Goal: Find specific page/section: Find specific page/section

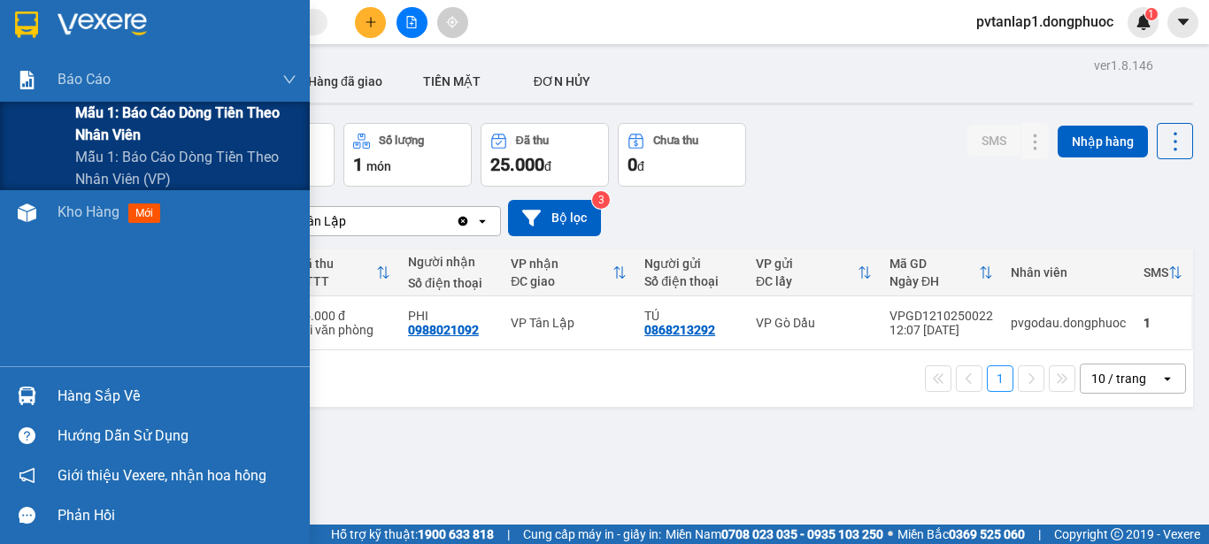
click at [281, 112] on span "Mẫu 1: Báo cáo dòng tiền theo nhân viên" at bounding box center [185, 124] width 221 height 44
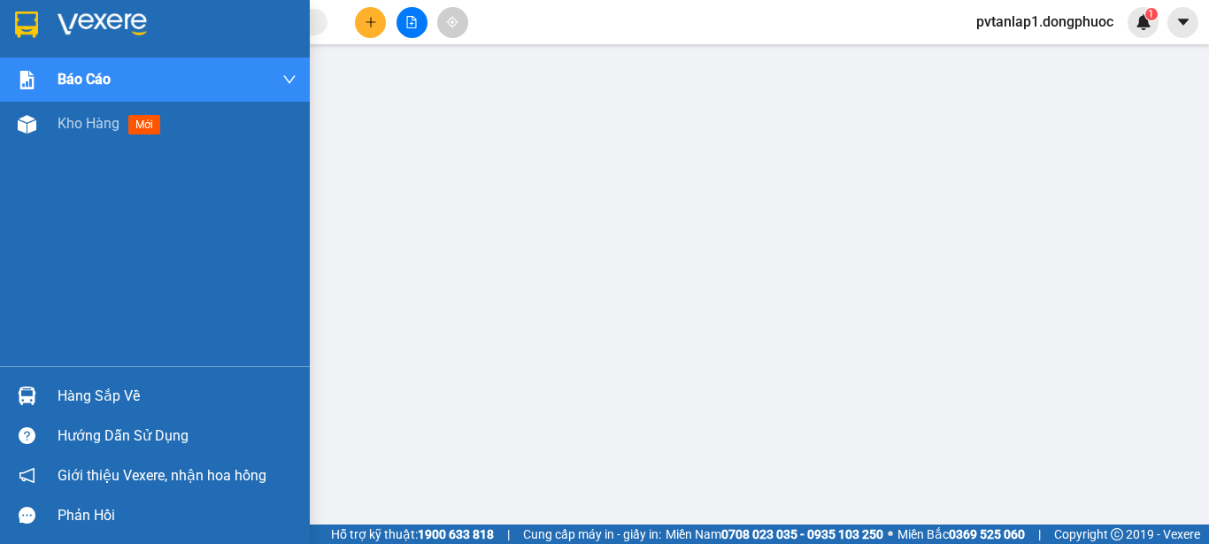
click at [13, 27] on div at bounding box center [27, 24] width 31 height 31
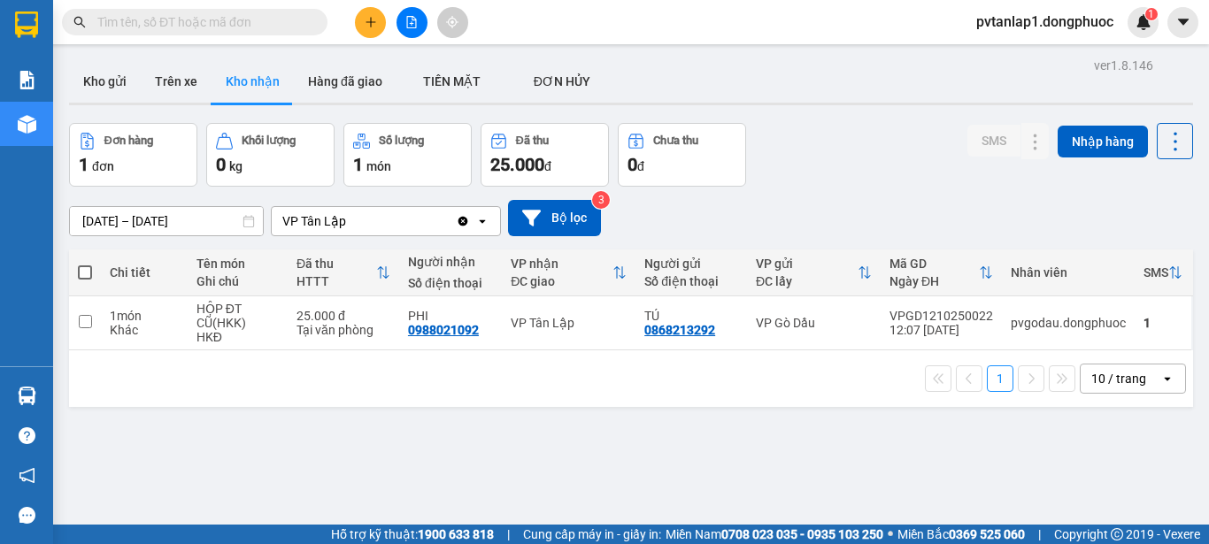
click at [55, 403] on main "ver 1.8.146 Kho gửi Trên xe Kho nhận Hàng đã giao TIỀN MẶT ĐƠN HỦY Đơn hàng 1…" at bounding box center [604, 262] width 1209 height 525
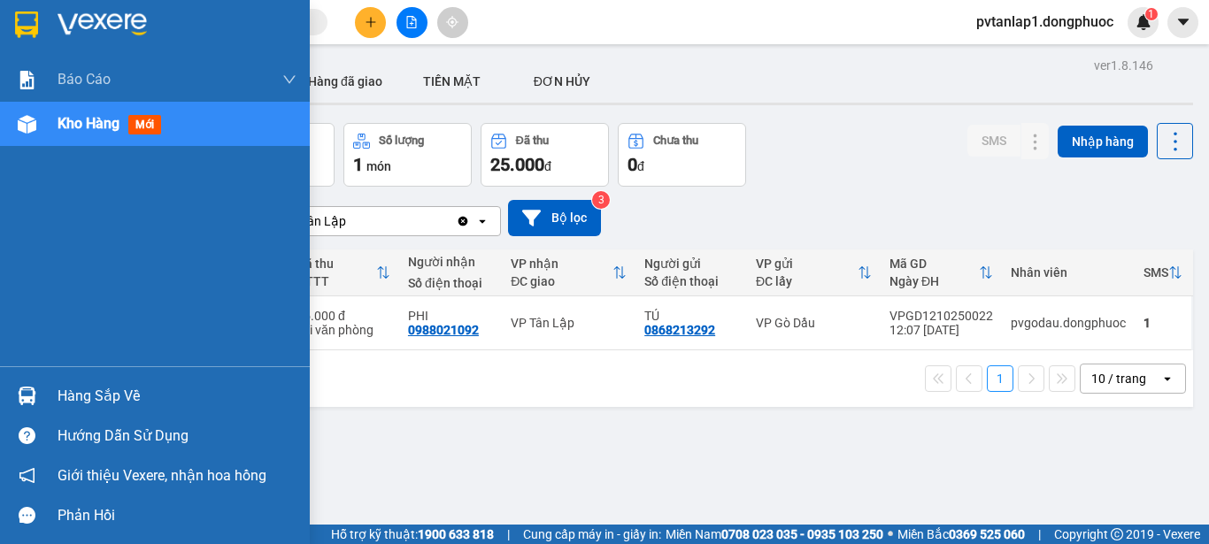
click at [25, 397] on img at bounding box center [27, 396] width 19 height 19
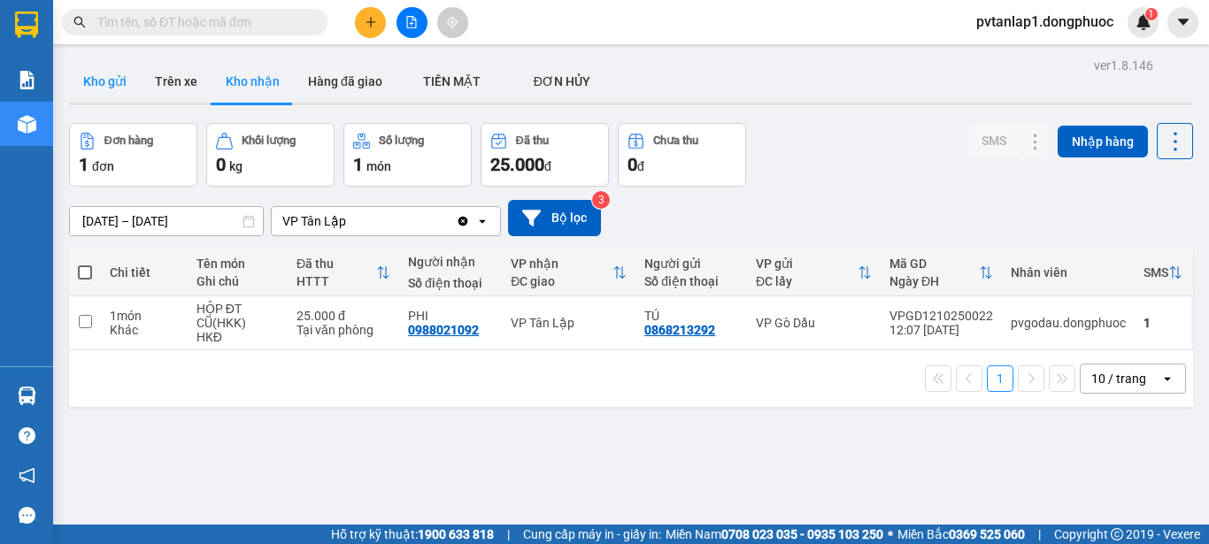
click at [102, 84] on button "Kho gửi" at bounding box center [105, 81] width 72 height 42
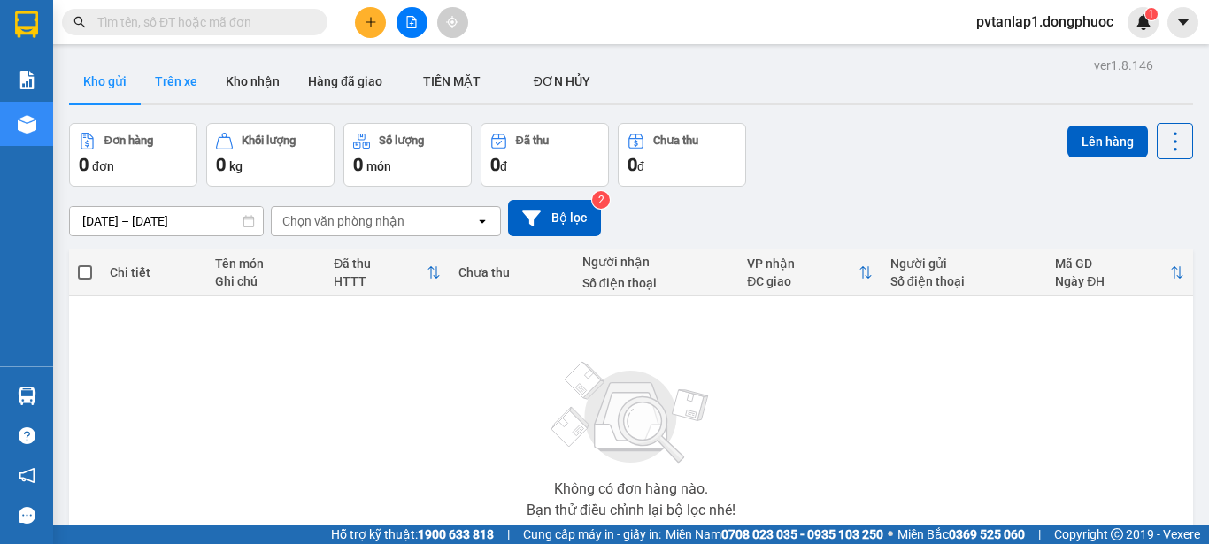
click at [167, 83] on button "Trên xe" at bounding box center [176, 81] width 71 height 42
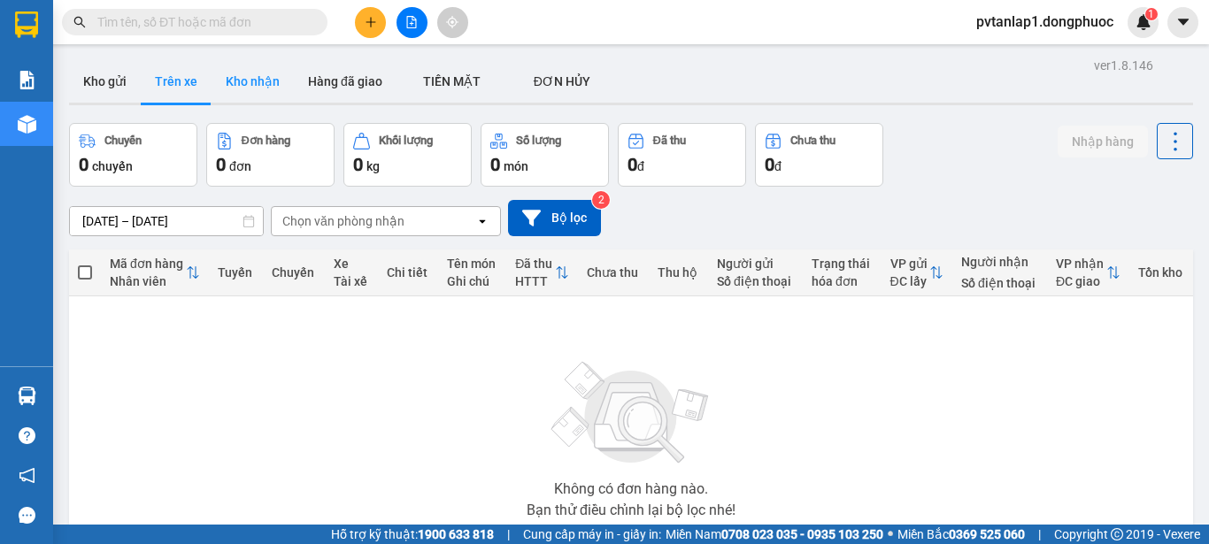
click at [260, 79] on button "Kho nhận" at bounding box center [253, 81] width 82 height 42
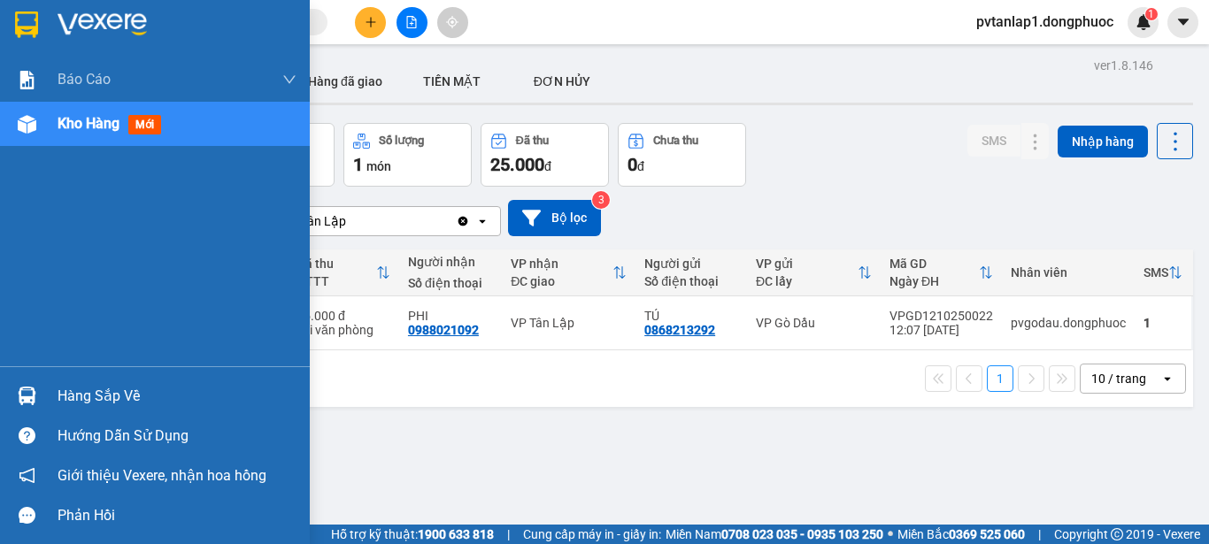
click at [69, 393] on div "Hàng sắp về" at bounding box center [177, 396] width 239 height 27
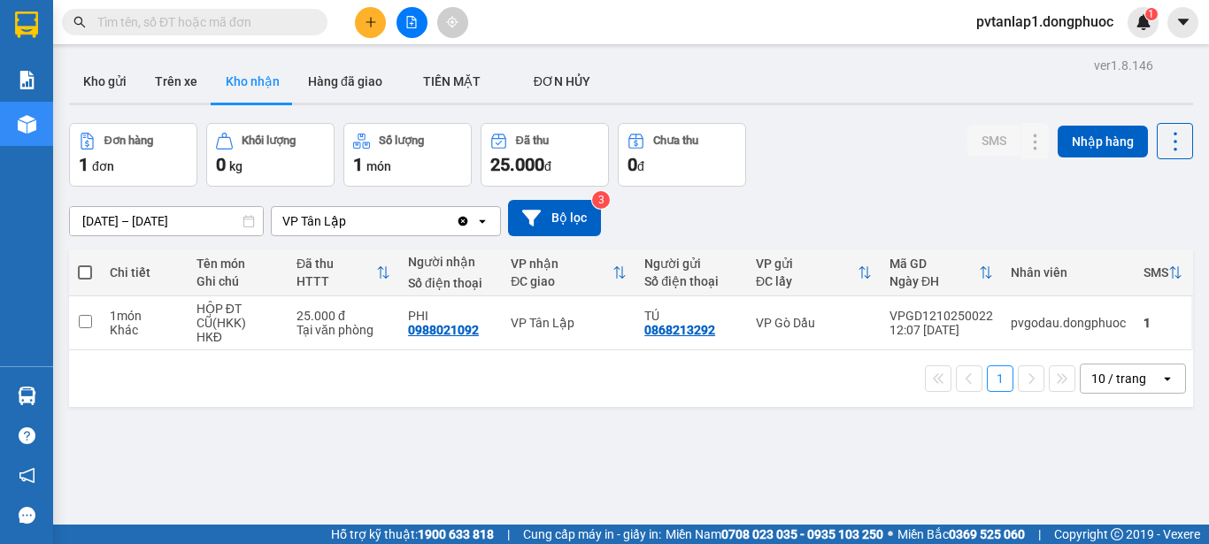
click at [55, 393] on section "Kết quả tìm kiếm ( 0 ) Bộ lọc Ngày tạo đơn gần nhất No Data pvtanlap1.dongphuoc…" at bounding box center [604, 272] width 1209 height 544
click at [1029, 325] on icon at bounding box center [1035, 323] width 12 height 12
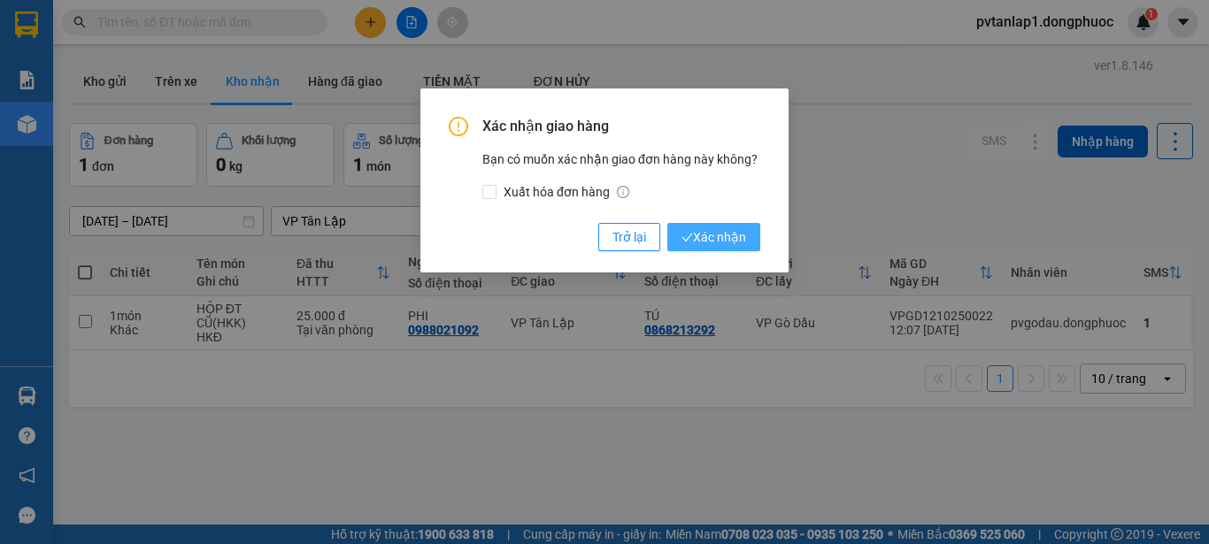
click at [715, 228] on span "Xác nhận" at bounding box center [714, 236] width 65 height 19
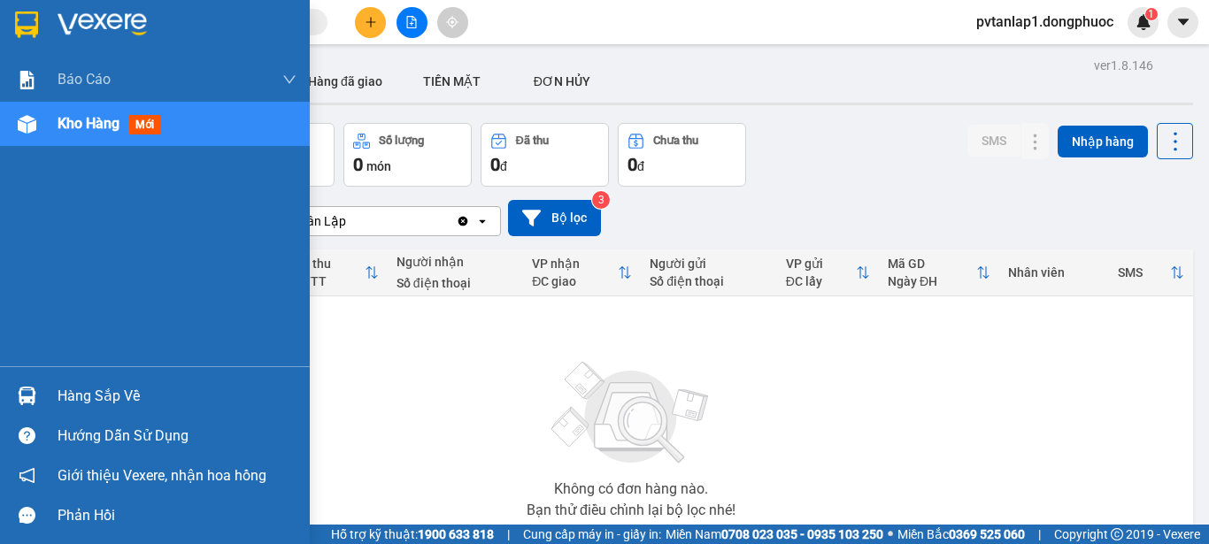
click at [78, 390] on div "Hàng sắp về" at bounding box center [177, 396] width 239 height 27
click at [0, 361] on div "Báo cáo Mẫu 1: Báo cáo dòng tiền theo nhân viên Mẫu 1: Báo cáo dòng tiền theo n…" at bounding box center [155, 272] width 310 height 544
click at [28, 26] on img at bounding box center [26, 25] width 23 height 27
